Goal: Check status: Check status

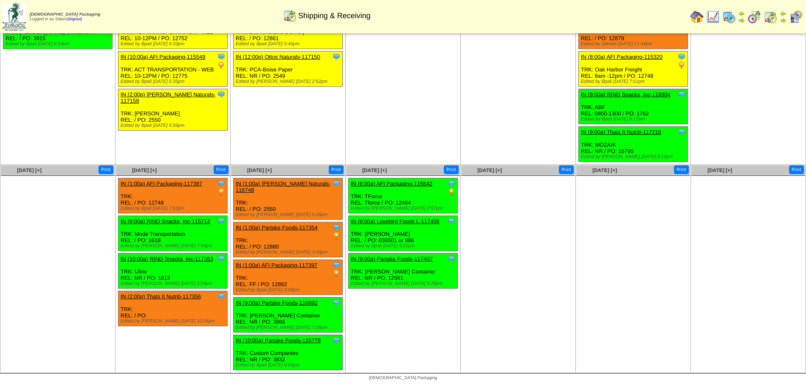
scroll to position [88, 0]
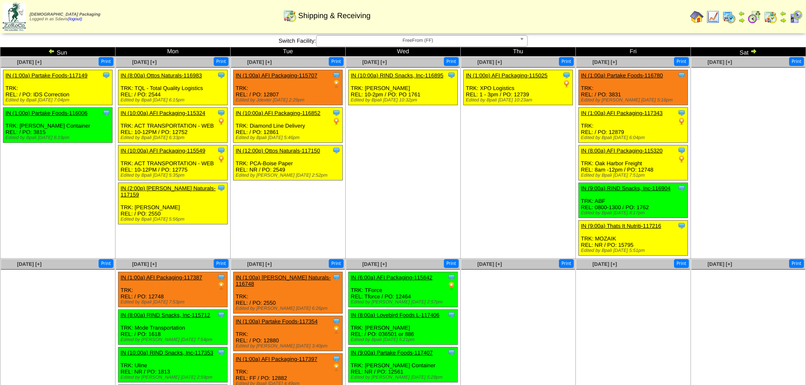
click at [426, 40] on span "FreeFrom (FF)" at bounding box center [418, 41] width 196 height 10
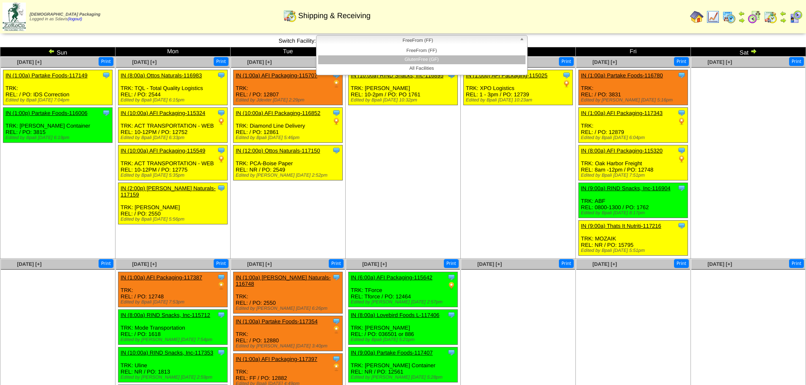
click at [418, 60] on li "GlutenFree (GF)" at bounding box center [421, 59] width 207 height 9
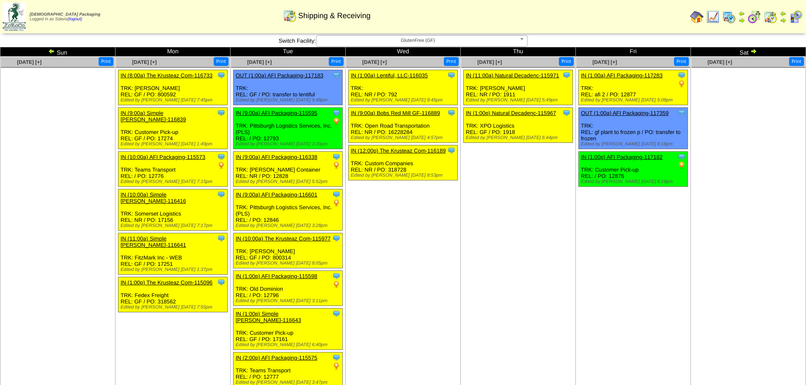
click at [360, 43] on span "GlutenFree (GF)" at bounding box center [418, 41] width 196 height 10
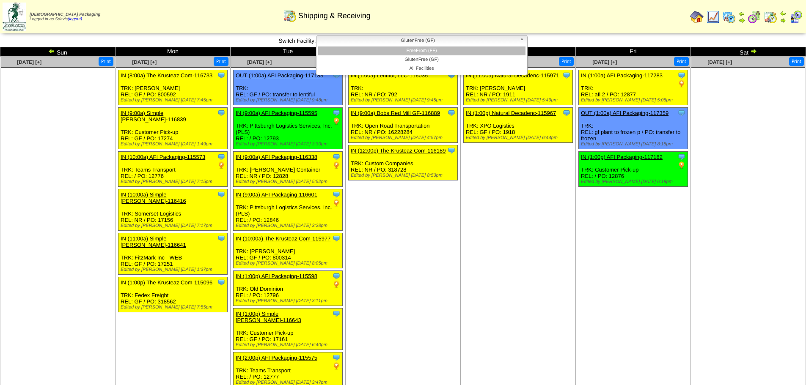
click at [365, 53] on li "FreeFrom (FF)" at bounding box center [421, 51] width 207 height 9
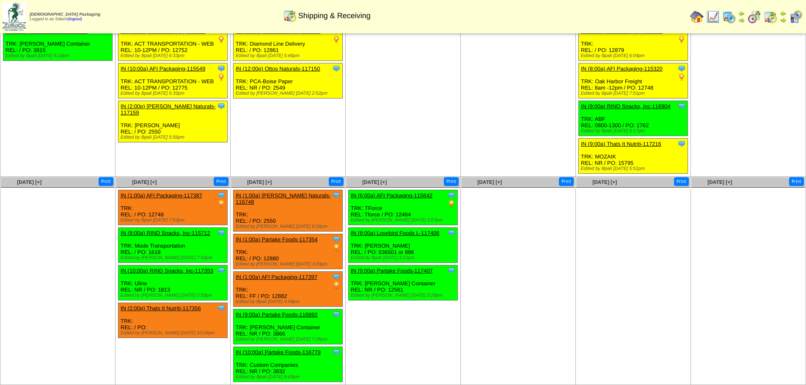
scroll to position [85, 0]
